Goal: Task Accomplishment & Management: Complete application form

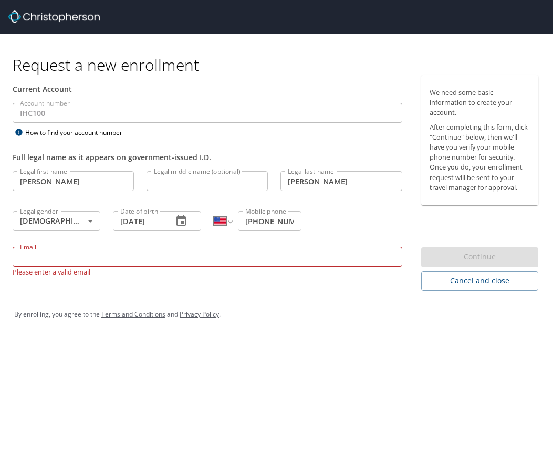
select select "US"
click at [223, 258] on input "Email" at bounding box center [208, 257] width 390 height 20
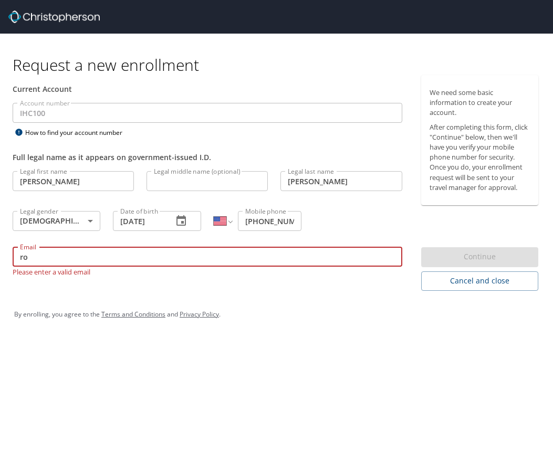
type input "r"
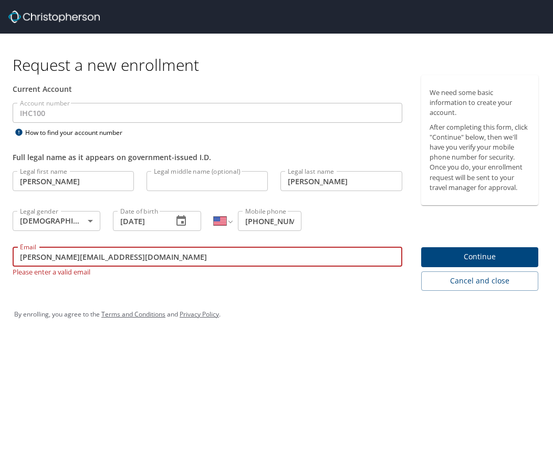
type input "[PERSON_NAME][EMAIL_ADDRESS][DOMAIN_NAME]"
click at [511, 257] on span "Continue" at bounding box center [479, 256] width 100 height 13
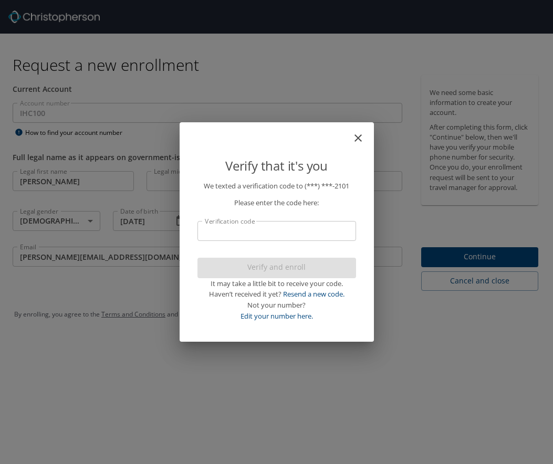
click at [300, 236] on input "Verification code" at bounding box center [276, 231] width 159 height 20
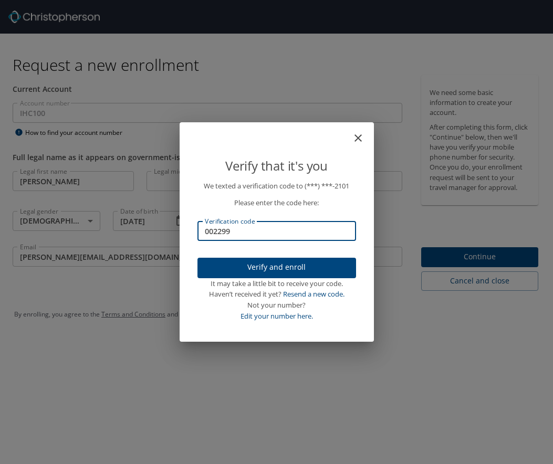
type input "002299"
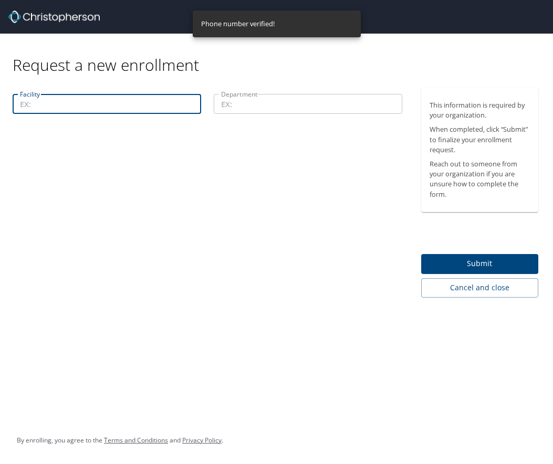
click at [132, 111] on input "Facility" at bounding box center [107, 104] width 188 height 20
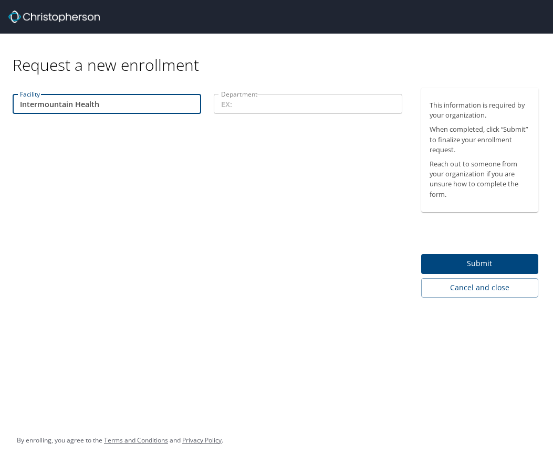
type input "Intermountain Health"
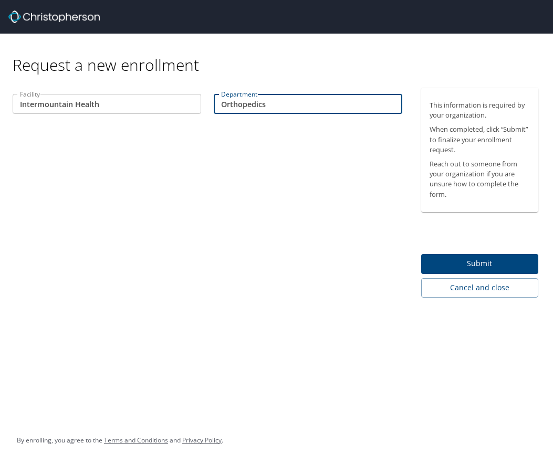
type input "Orthopedics"
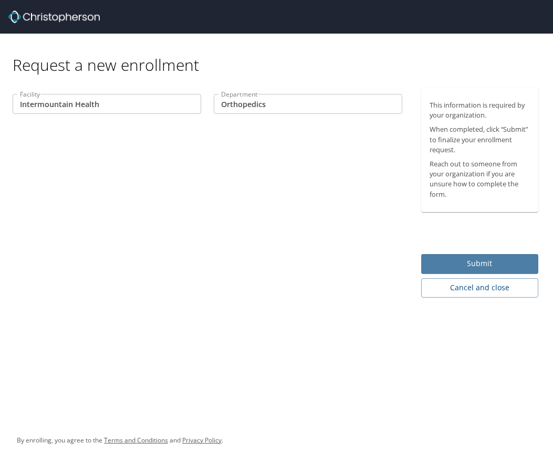
click at [489, 262] on span "Submit" at bounding box center [479, 263] width 100 height 13
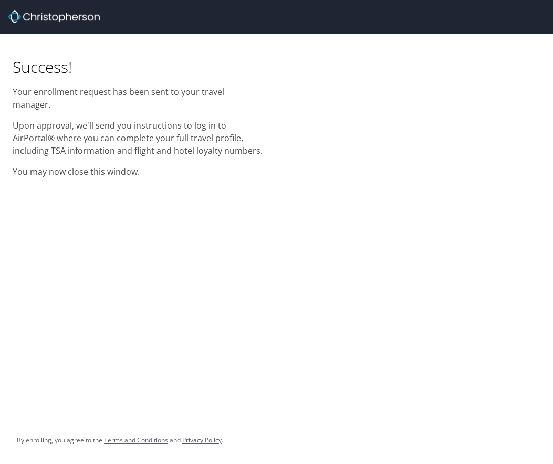
click at [132, 128] on p "Upon approval, we'll send you instructions to log in to AirPortal® where you ca…" at bounding box center [138, 138] width 251 height 38
click at [202, 144] on div "Success! Your enrollment request has been sent to your travel manager. Upon app…" at bounding box center [138, 109] width 264 height 151
click at [200, 139] on p "Upon approval, we'll send you instructions to log in to AirPortal® where you ca…" at bounding box center [138, 138] width 251 height 38
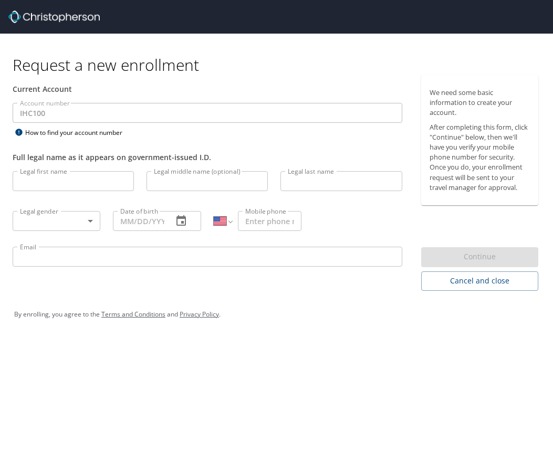
select select "US"
click at [444, 285] on span "Cancel and close" at bounding box center [479, 281] width 100 height 13
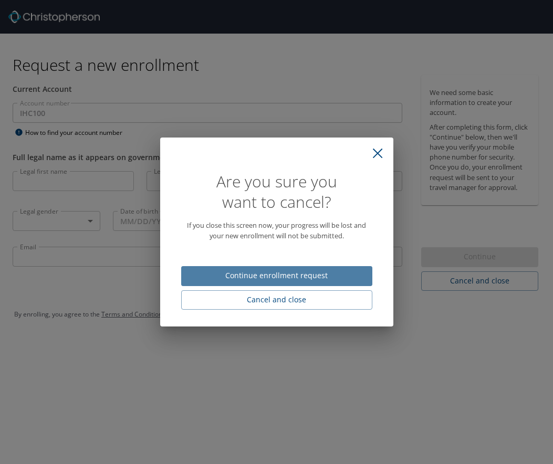
click at [364, 280] on button "Continue enrollment request" at bounding box center [276, 276] width 191 height 20
